Goal: Transaction & Acquisition: Book appointment/travel/reservation

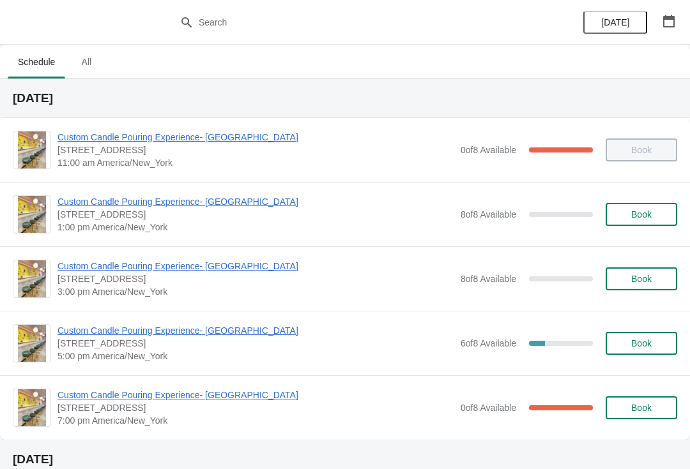
click at [250, 206] on span "Custom Candle Pouring Experience- [GEOGRAPHIC_DATA]" at bounding box center [255, 201] width 397 height 13
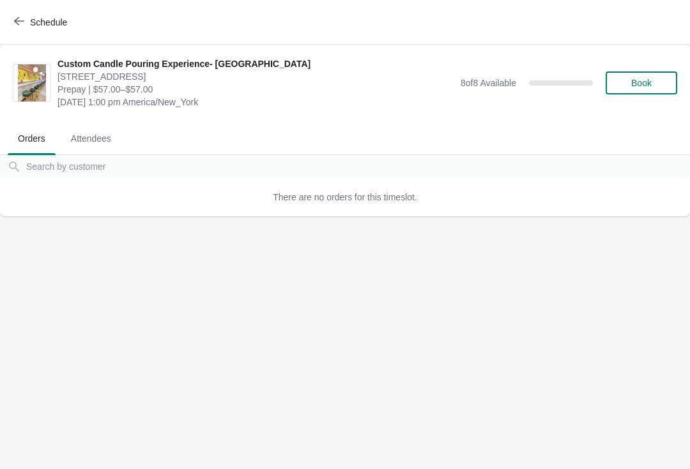
click at [621, 87] on span "Book" at bounding box center [641, 83] width 49 height 10
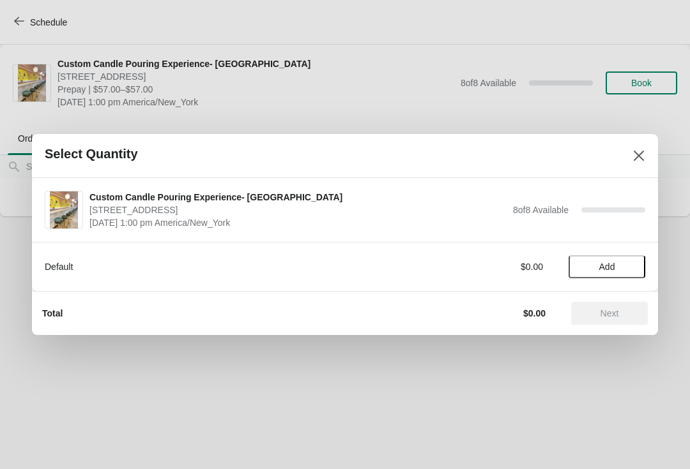
click at [600, 271] on span "Add" at bounding box center [607, 267] width 16 height 10
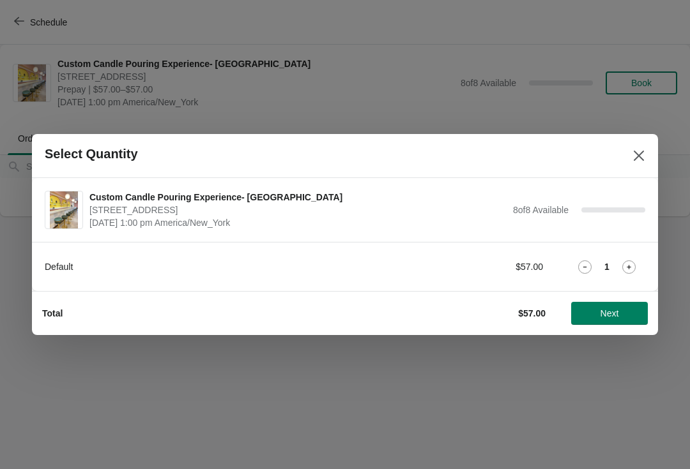
click at [627, 269] on icon at bounding box center [628, 267] width 13 height 13
click at [612, 321] on button "Next" at bounding box center [609, 313] width 77 height 23
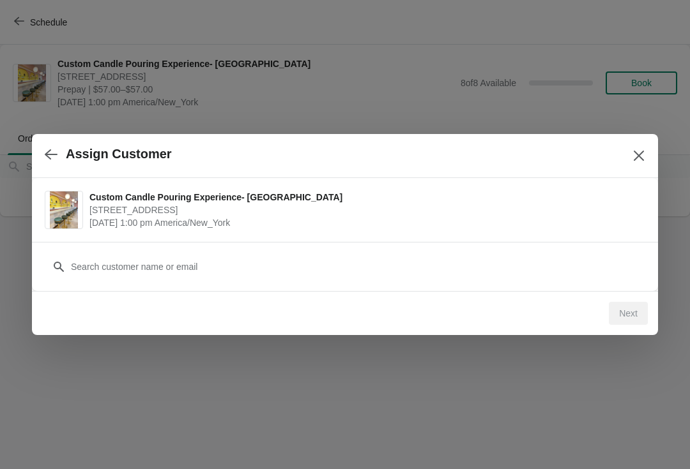
click at [570, 323] on div "Next" at bounding box center [342, 311] width 611 height 28
click at [617, 313] on div "Next" at bounding box center [628, 313] width 39 height 23
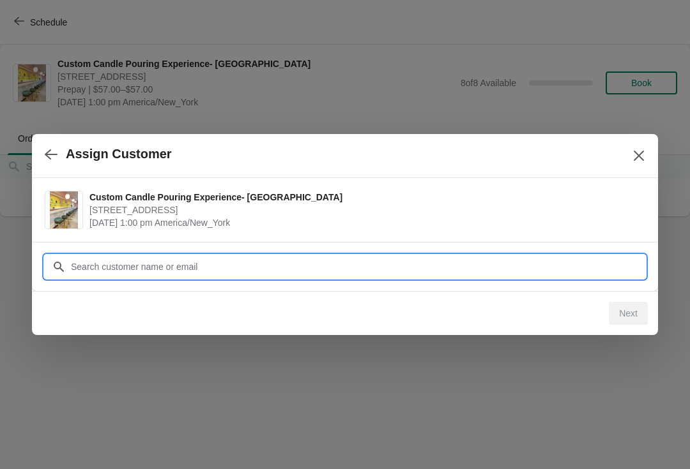
click at [599, 270] on input "Customer" at bounding box center [357, 266] width 575 height 23
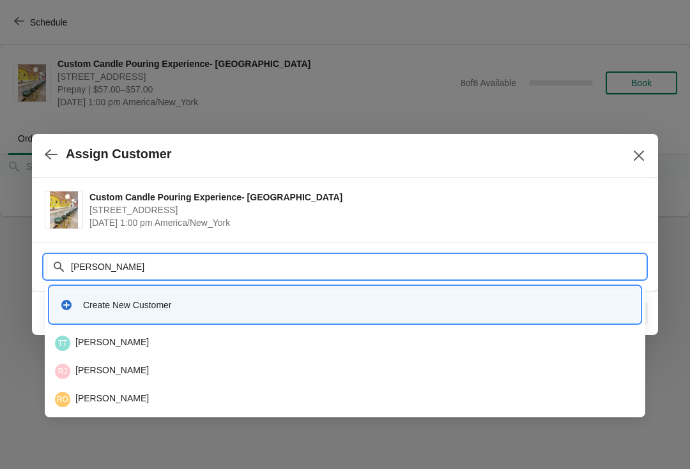
click at [104, 260] on input "[PERSON_NAME]" at bounding box center [357, 266] width 575 height 23
click at [105, 263] on input "[PERSON_NAME]" at bounding box center [357, 266] width 575 height 23
type input "[PERSON_NAME]"
click at [160, 241] on div "Custom Candle Pouring Experience- [GEOGRAPHIC_DATA] [STREET_ADDRESS] [DATE] 1:0…" at bounding box center [345, 210] width 626 height 64
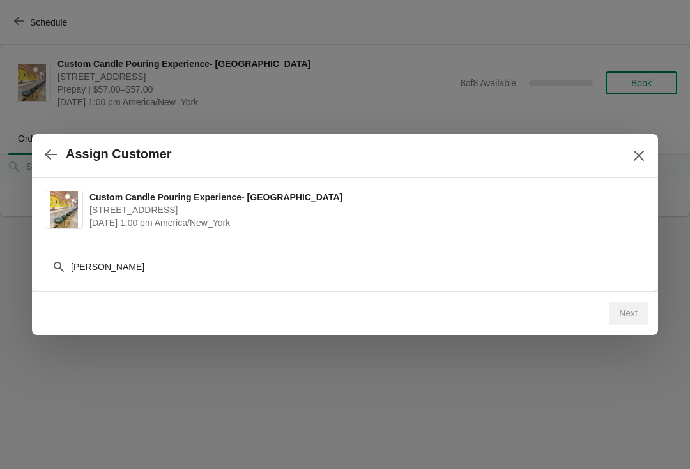
click at [634, 156] on icon "Close" at bounding box center [638, 155] width 13 height 13
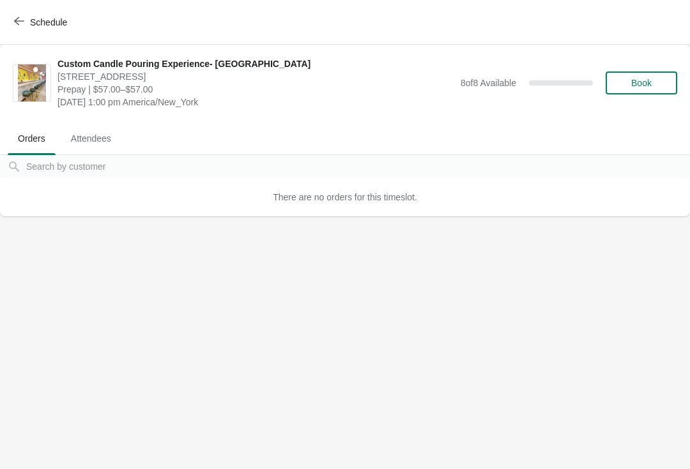
click at [647, 82] on span "Book" at bounding box center [641, 83] width 20 height 10
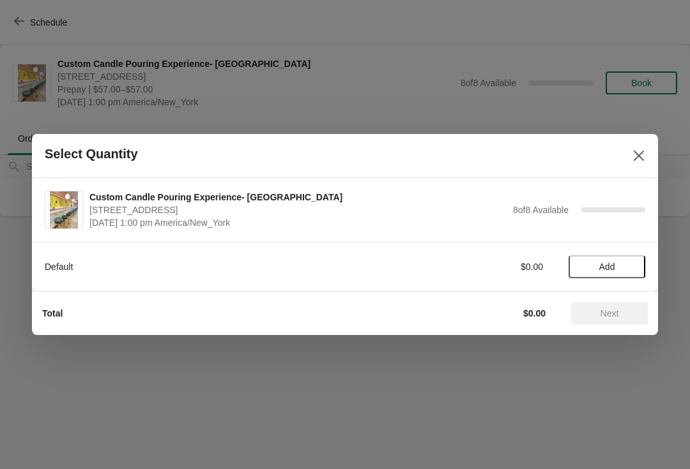
click at [618, 266] on span "Add" at bounding box center [607, 267] width 54 height 10
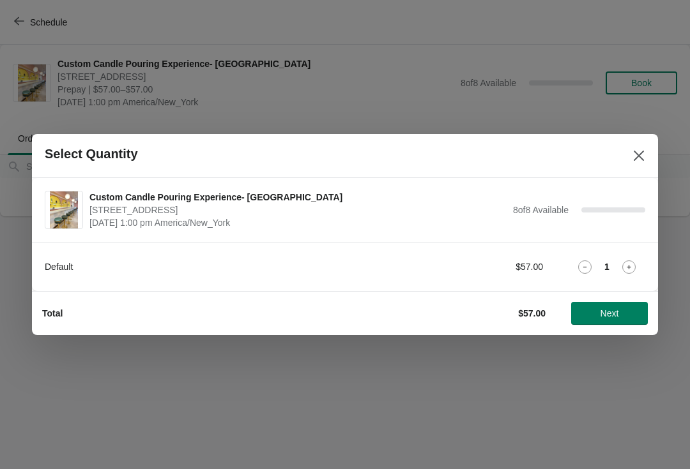
click at [631, 269] on icon at bounding box center [628, 267] width 13 height 13
click at [605, 319] on span "Next" at bounding box center [609, 313] width 19 height 10
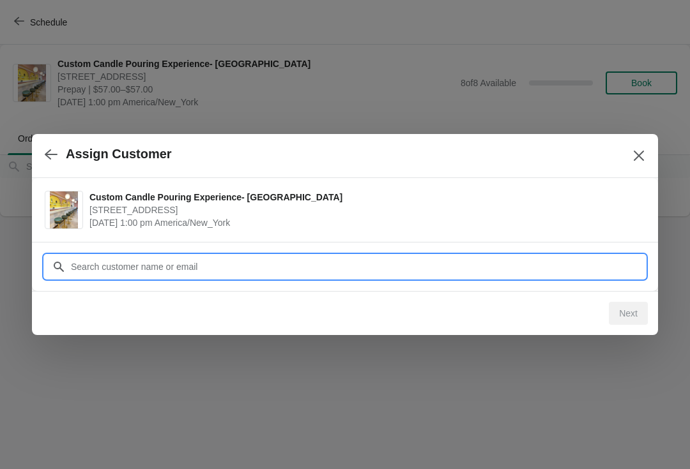
click at [572, 263] on input "Customer" at bounding box center [357, 266] width 575 height 23
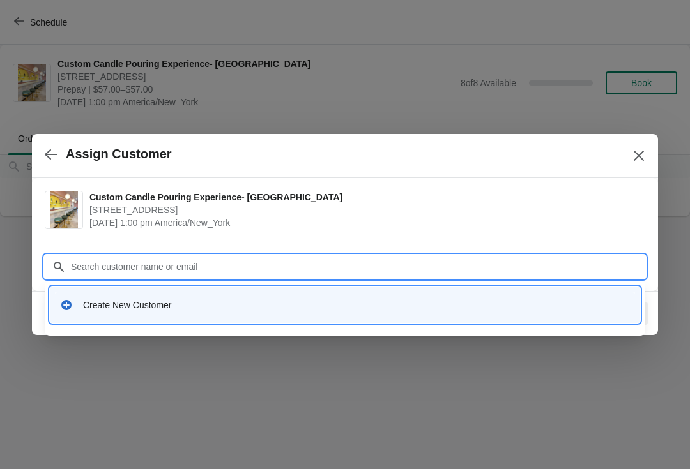
click at [480, 307] on div "Create New Customer" at bounding box center [356, 305] width 547 height 13
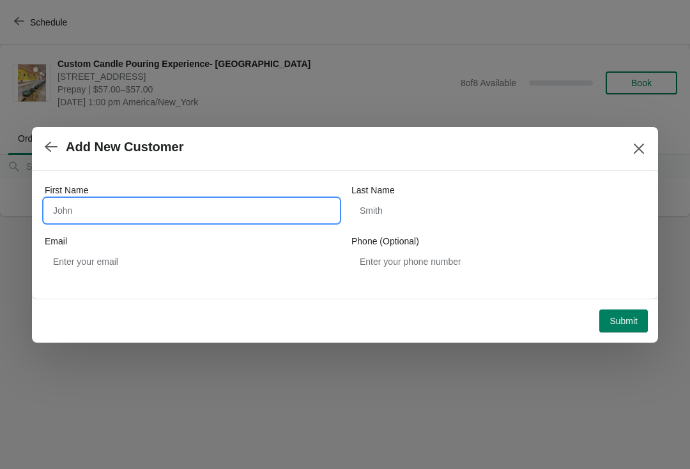
click at [291, 218] on input "First Name" at bounding box center [192, 210] width 294 height 23
click at [321, 213] on input "First Name" at bounding box center [192, 210] width 294 height 23
paste input "[PERSON_NAME]"
type input "[PERSON_NAME]"
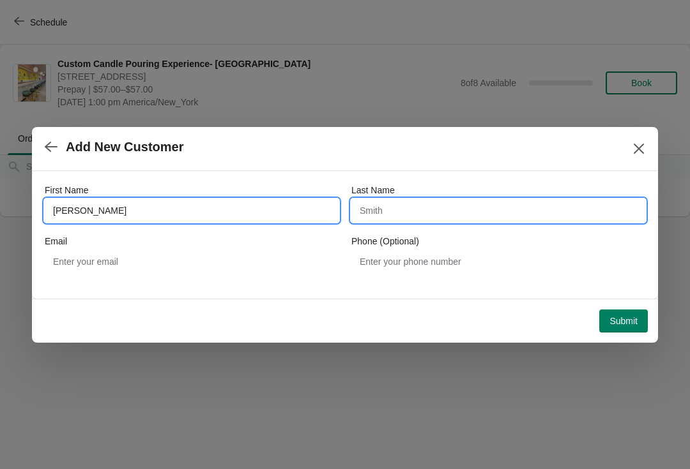
click at [519, 216] on input "Last Name" at bounding box center [498, 210] width 294 height 23
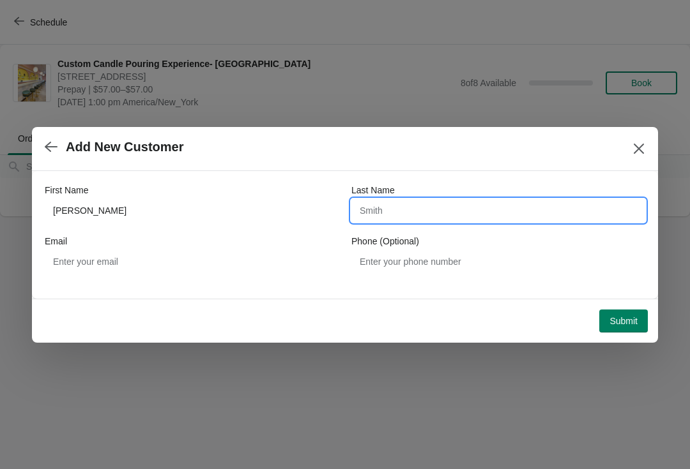
click at [612, 310] on button "Submit" at bounding box center [623, 321] width 49 height 23
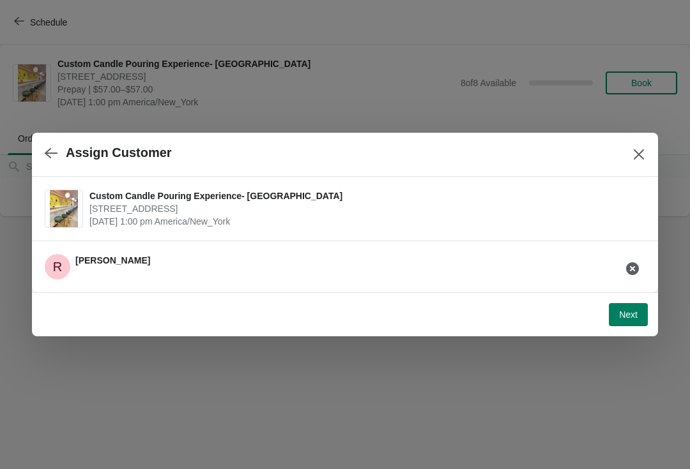
click at [47, 161] on button "button" at bounding box center [51, 152] width 23 height 25
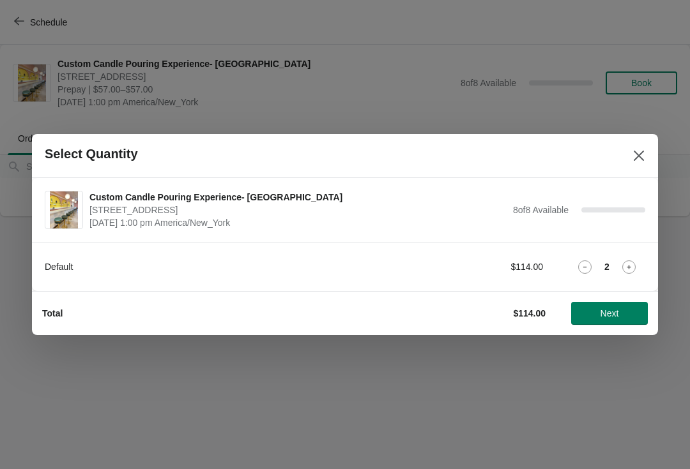
click at [619, 312] on span "Next" at bounding box center [609, 313] width 56 height 10
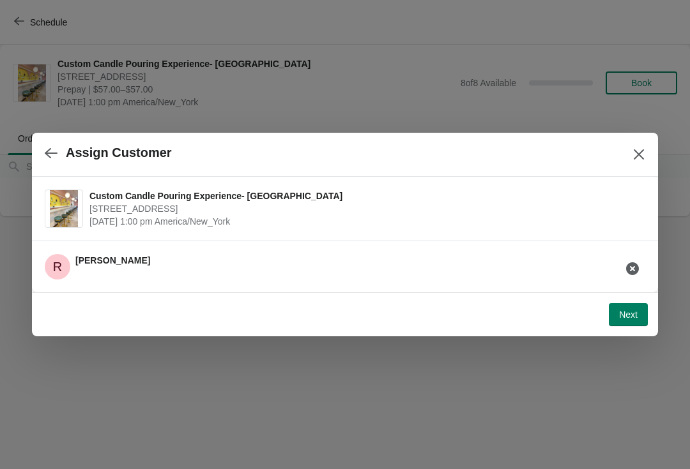
click at [622, 321] on button "Next" at bounding box center [628, 314] width 39 height 23
select select "Friend"
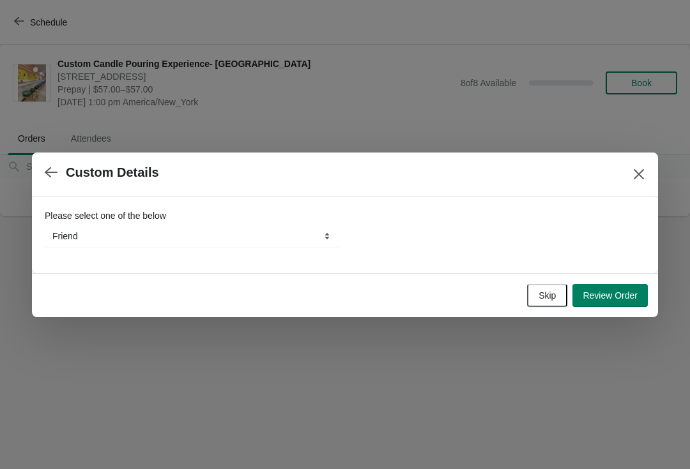
click at [45, 178] on icon "button" at bounding box center [51, 172] width 13 height 13
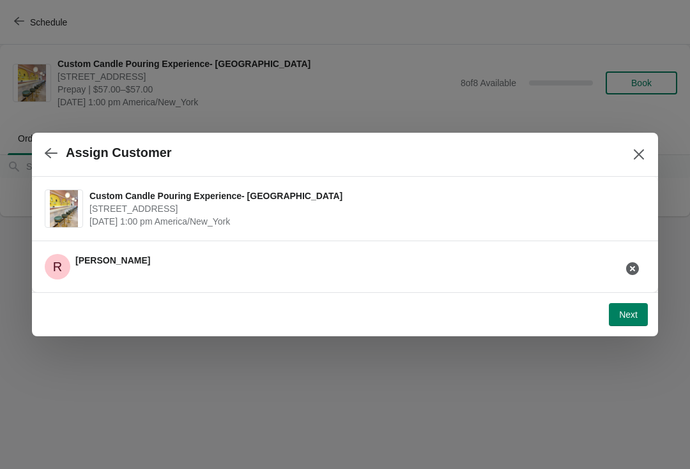
click at [582, 264] on div "R [PERSON_NAME]" at bounding box center [339, 262] width 611 height 36
click at [49, 161] on button "button" at bounding box center [51, 152] width 23 height 25
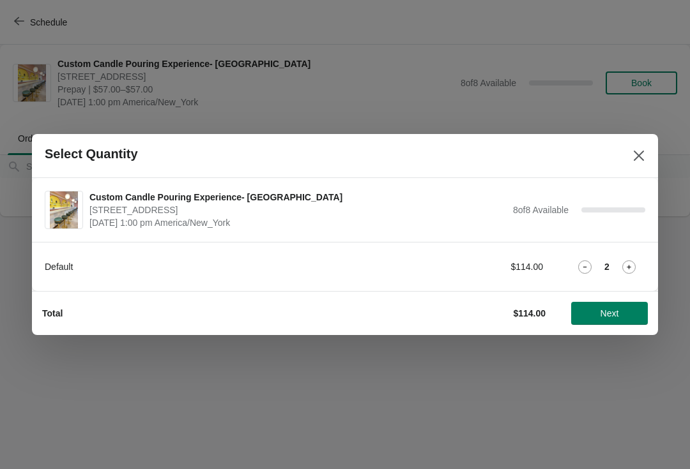
click at [614, 303] on button "Next" at bounding box center [609, 313] width 77 height 23
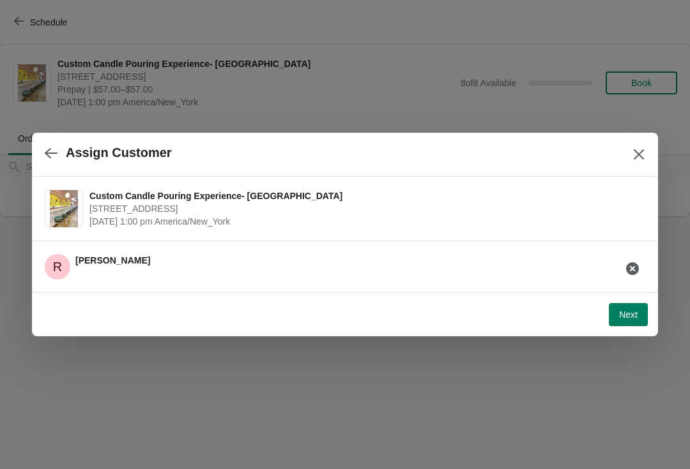
click at [631, 262] on icon "button" at bounding box center [632, 268] width 13 height 13
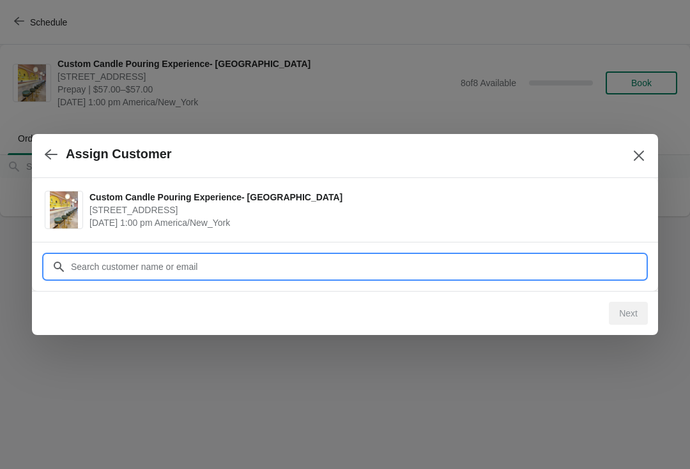
click at [595, 271] on input "Customer" at bounding box center [357, 266] width 575 height 23
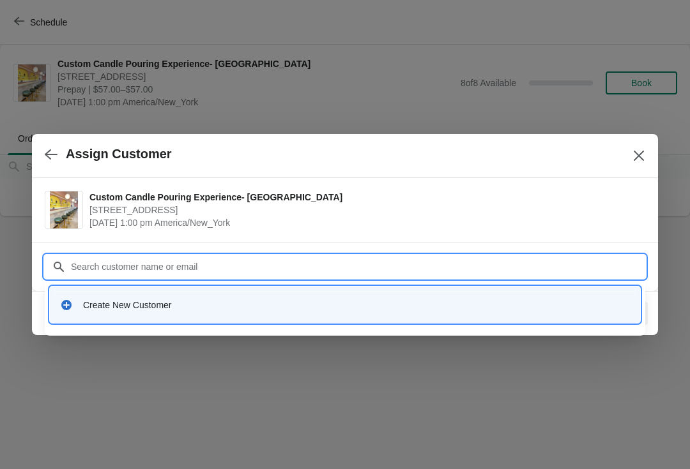
click at [72, 303] on icon at bounding box center [66, 305] width 13 height 13
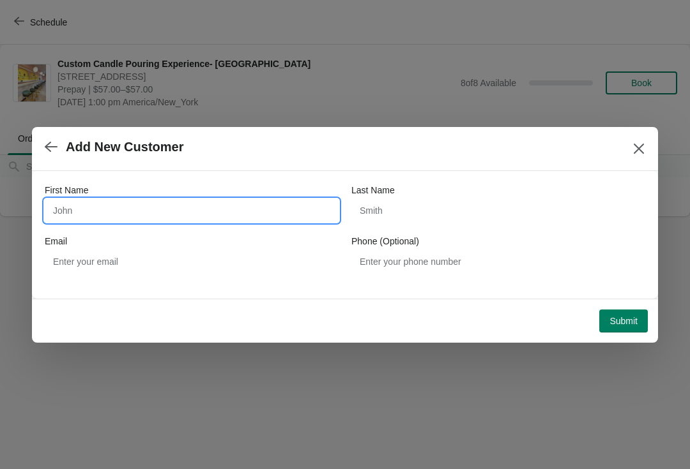
click at [75, 202] on input "First Name" at bounding box center [192, 210] width 294 height 23
type input "[PERSON_NAME]"
click at [558, 192] on div "Last Name" at bounding box center [498, 190] width 294 height 13
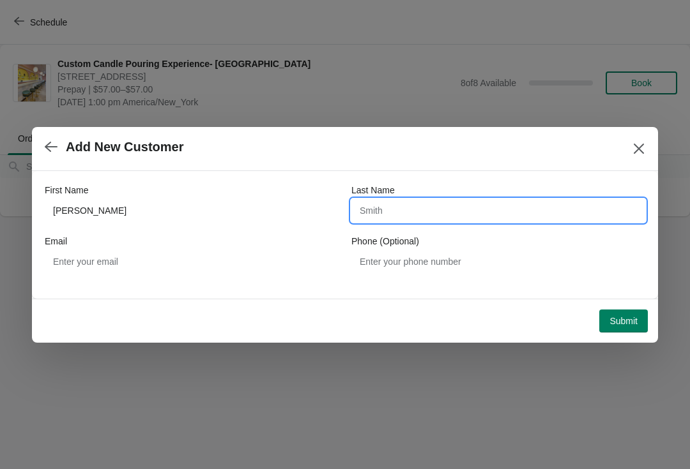
click at [595, 221] on input "Last Name" at bounding box center [498, 210] width 294 height 23
type input "Sat"
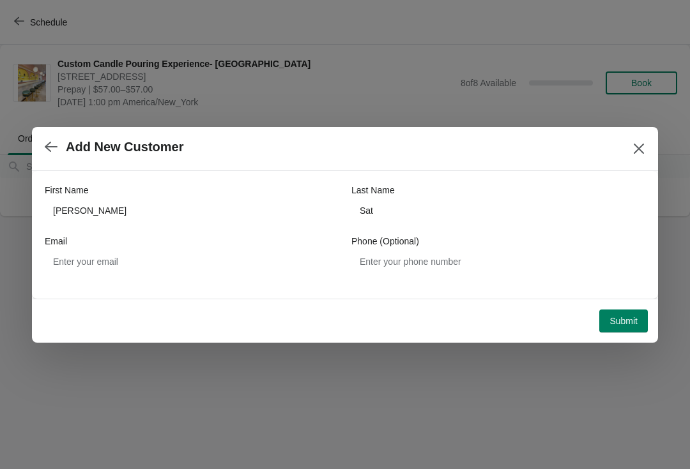
click at [622, 328] on button "Submit" at bounding box center [623, 321] width 49 height 23
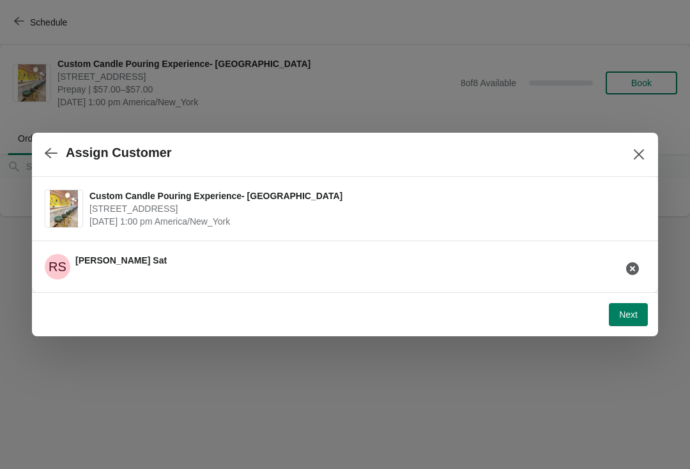
click at [632, 320] on span "Next" at bounding box center [628, 315] width 19 height 10
select select "Friend"
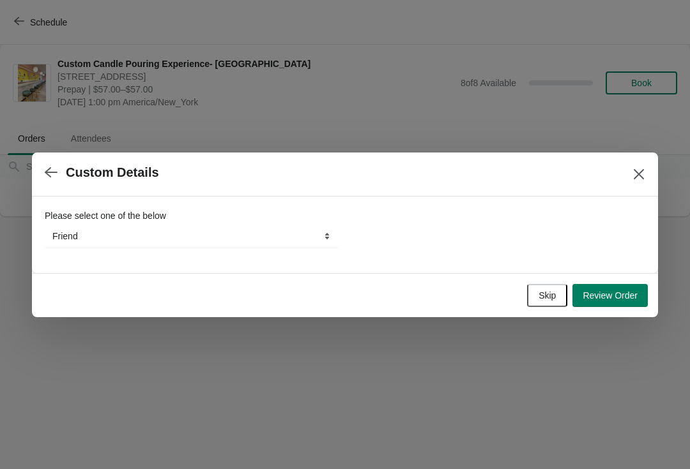
click at [622, 296] on span "Review Order" at bounding box center [609, 296] width 55 height 10
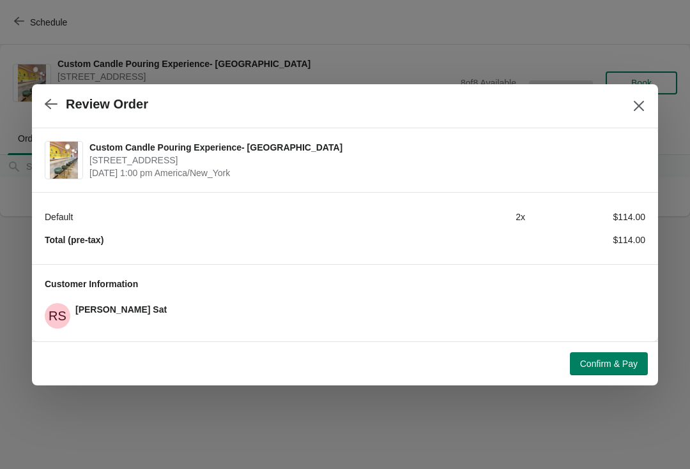
click at [571, 367] on button "Confirm & Pay" at bounding box center [609, 364] width 78 height 23
